Goal: Check status: Verify the current state of an ongoing process or item

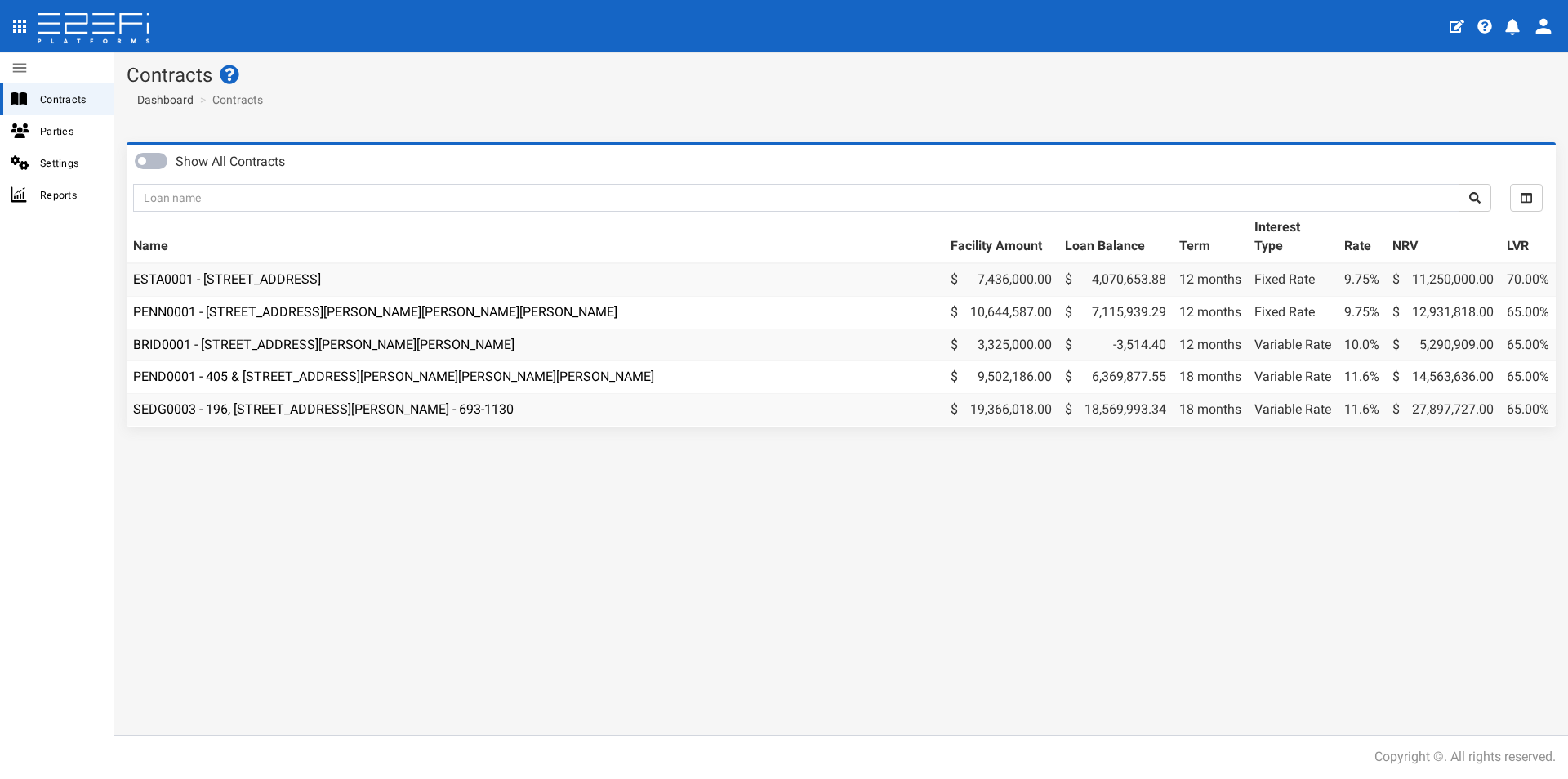
click at [317, 419] on td "SEDG0003 - 196, [STREET_ADDRESS][PERSON_NAME] - 693-1130" at bounding box center [535, 410] width 817 height 32
click at [325, 404] on link "SEDG0003 - 196, [STREET_ADDRESS][PERSON_NAME] - 693-1130" at bounding box center [323, 408] width 380 height 15
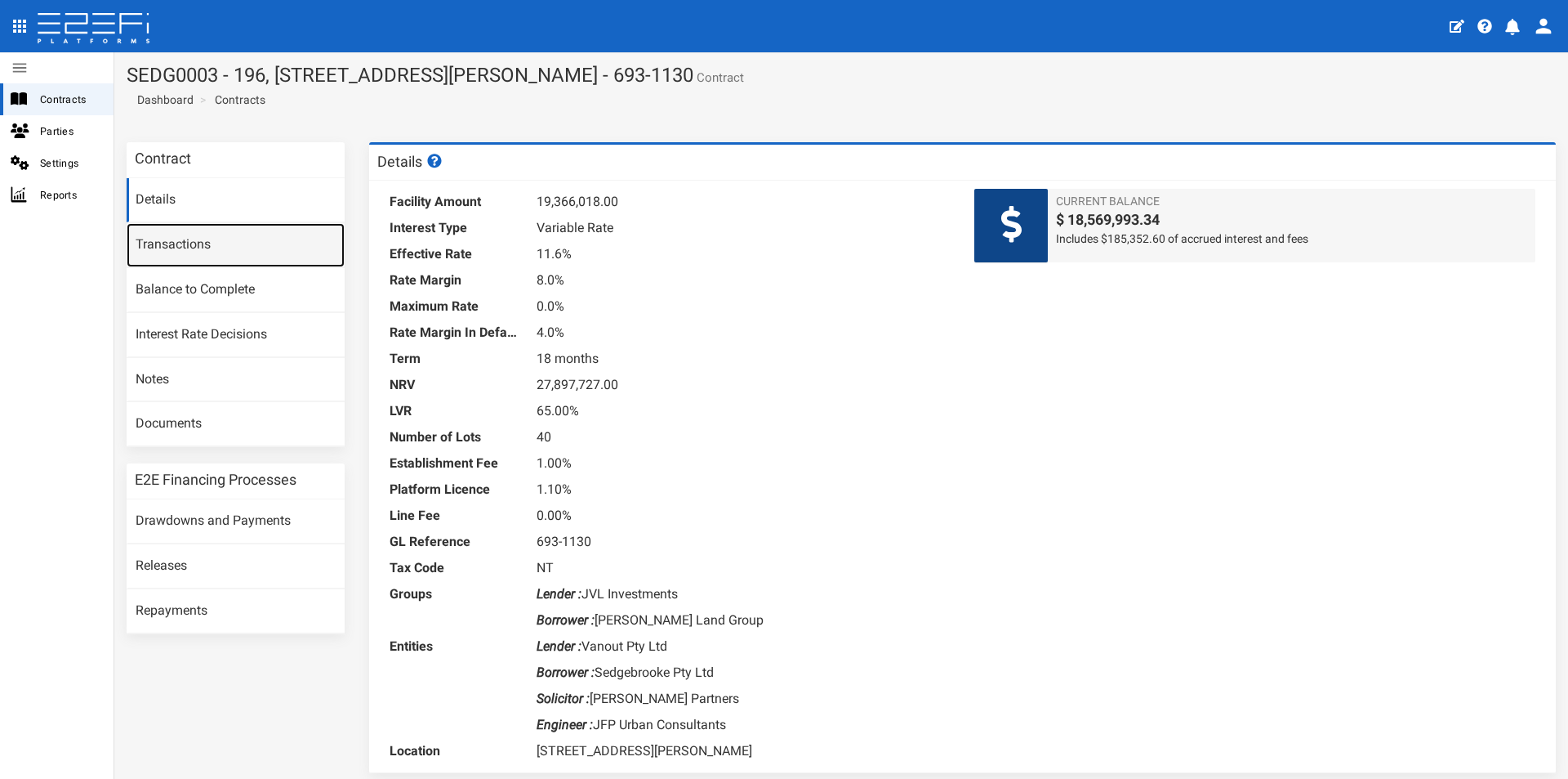
click at [237, 247] on link "Transactions" at bounding box center [236, 245] width 218 height 44
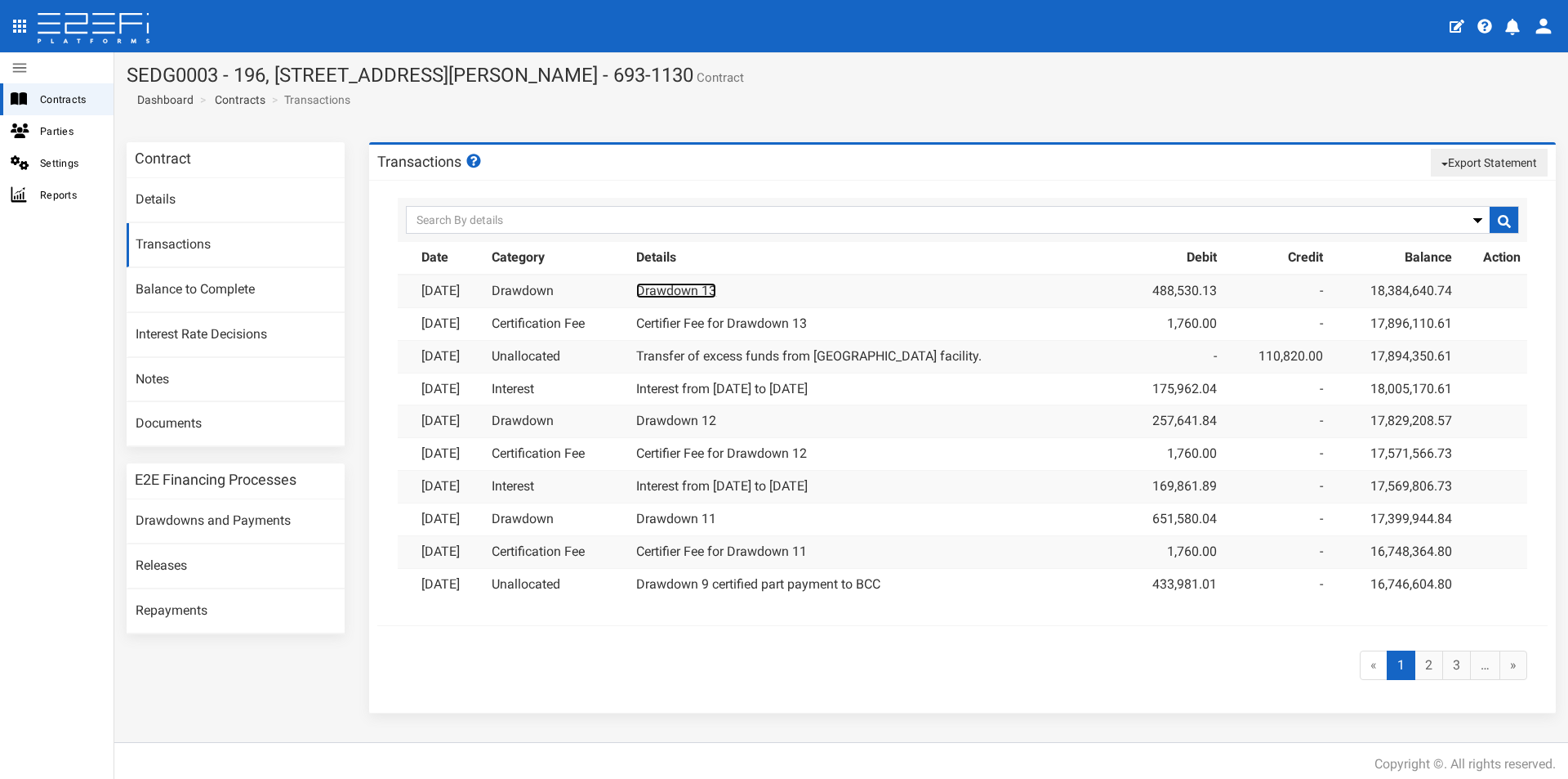
click at [698, 291] on link "Drawdown 13" at bounding box center [676, 289] width 80 height 15
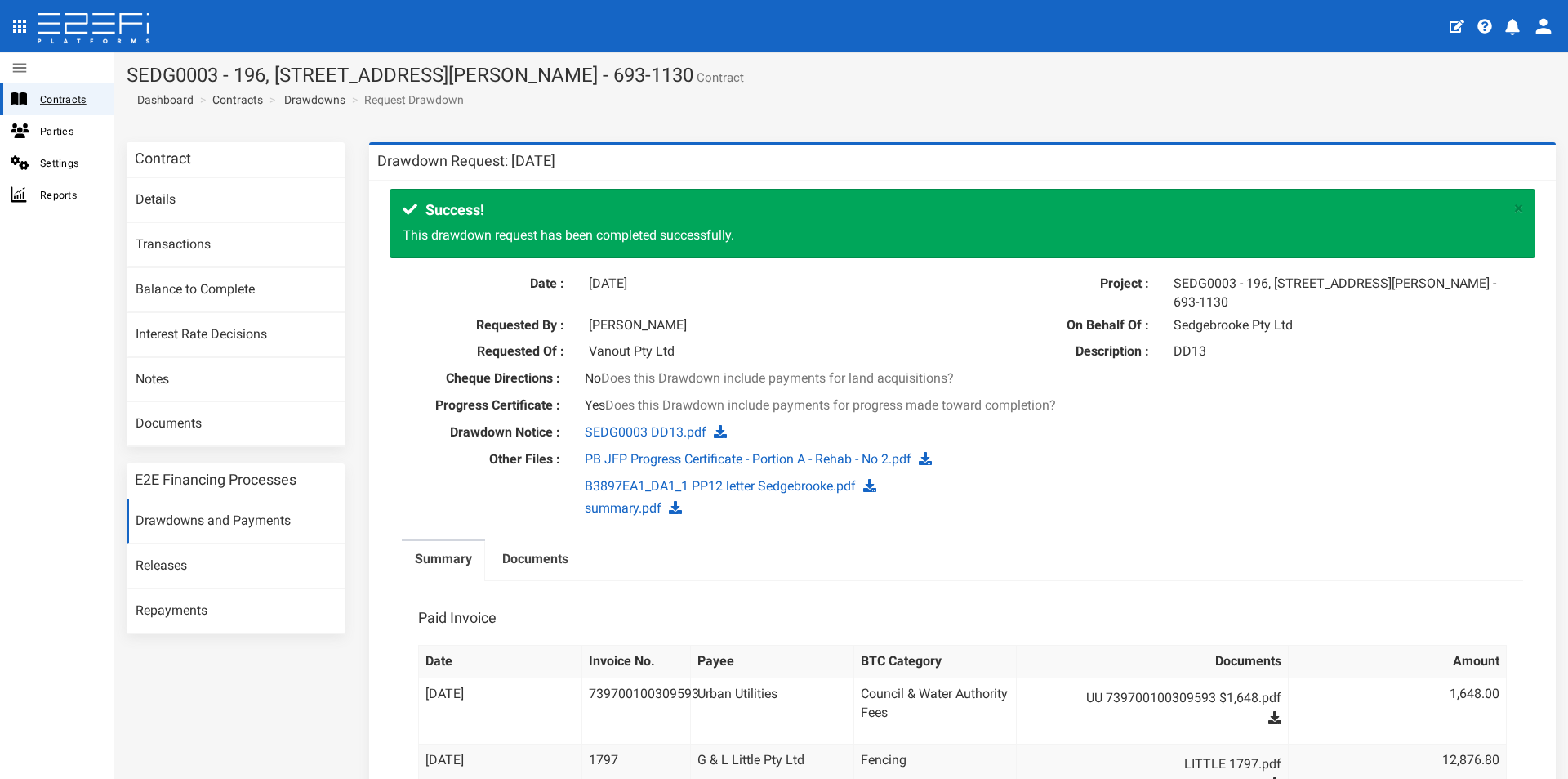
click at [88, 96] on span "Contracts" at bounding box center [71, 99] width 61 height 19
